Goal: Information Seeking & Learning: Learn about a topic

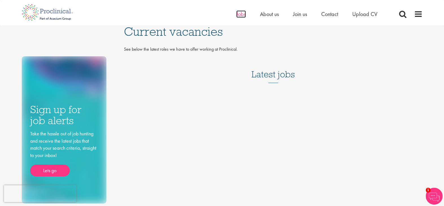
click at [240, 14] on span "Jobs" at bounding box center [241, 13] width 10 height 7
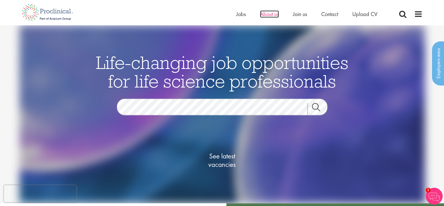
click at [267, 14] on span "About us" at bounding box center [269, 13] width 19 height 7
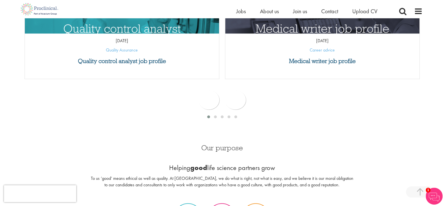
scroll to position [310, 0]
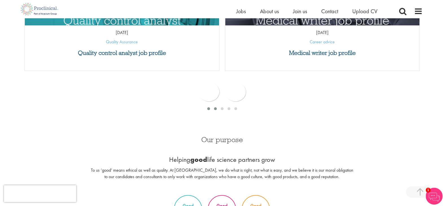
click at [214, 108] on span at bounding box center [215, 108] width 3 height 3
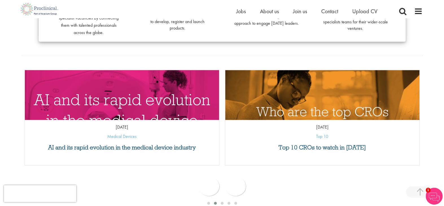
scroll to position [226, 0]
